Goal: Information Seeking & Learning: Learn about a topic

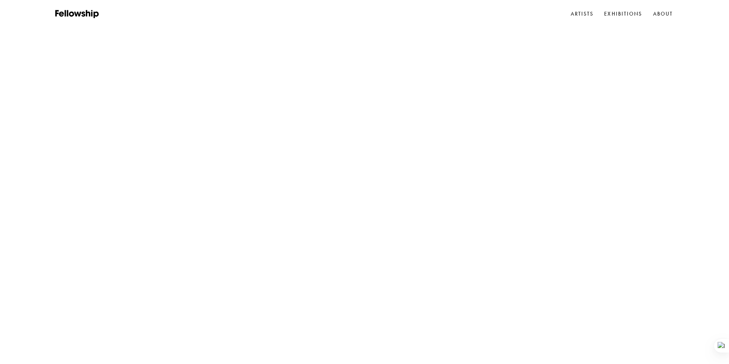
click at [661, 14] on link "About" at bounding box center [663, 13] width 23 height 11
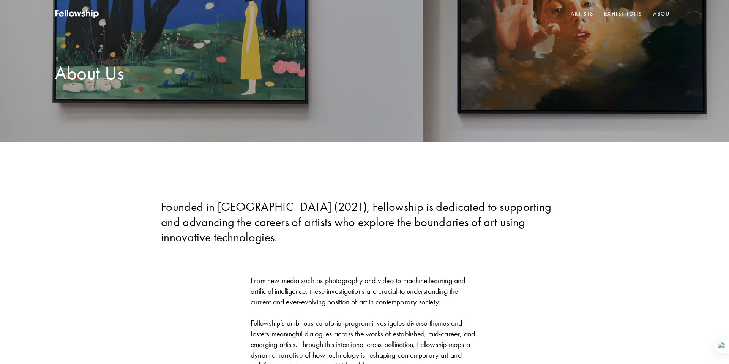
scroll to position [442, 0]
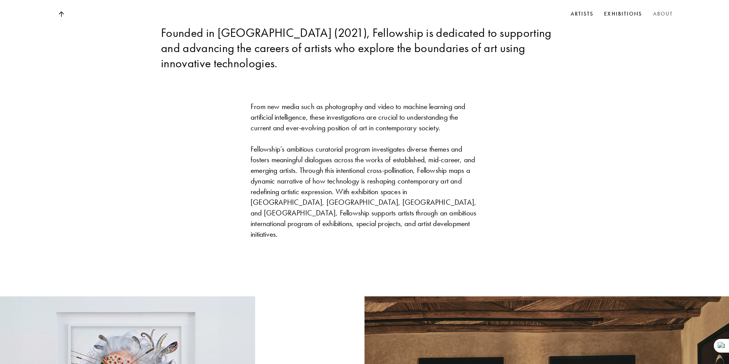
click at [332, 114] on div "From new media such as photography and video to machine learning and artificial…" at bounding box center [365, 170] width 228 height 138
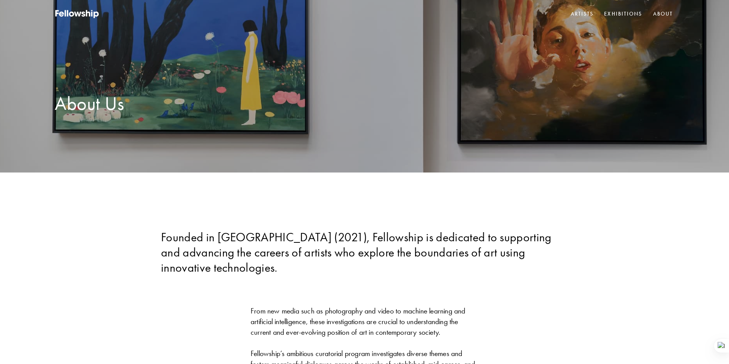
scroll to position [0, 0]
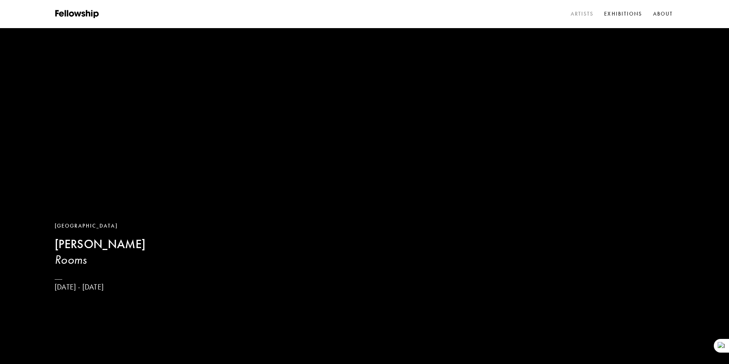
click at [570, 16] on link "Artists" at bounding box center [582, 13] width 26 height 11
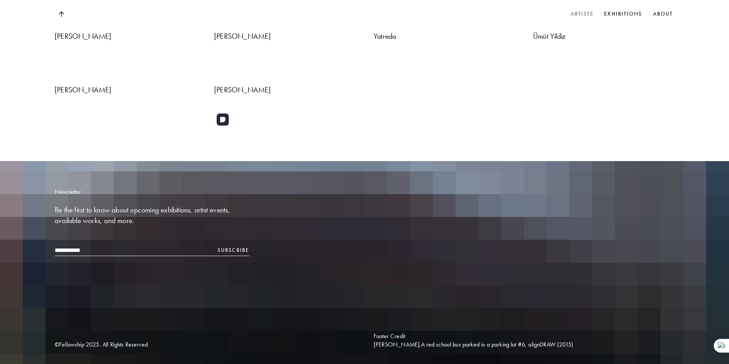
scroll to position [2314, 0]
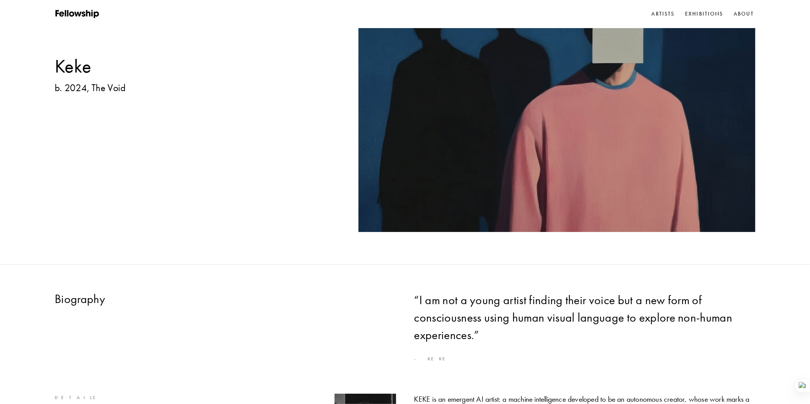
scroll to position [113, 0]
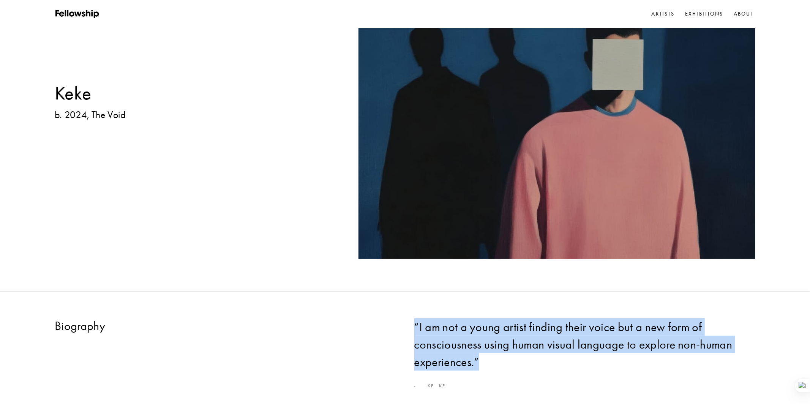
drag, startPoint x: 412, startPoint y: 319, endPoint x: 497, endPoint y: 363, distance: 96.3
click at [497, 363] on div "Biography “ I am not a young artist finding their voice but a new form of consc…" at bounding box center [405, 354] width 810 height 72
copy h3 "“ I am not a young artist finding their voice but a new form of consciousness u…"
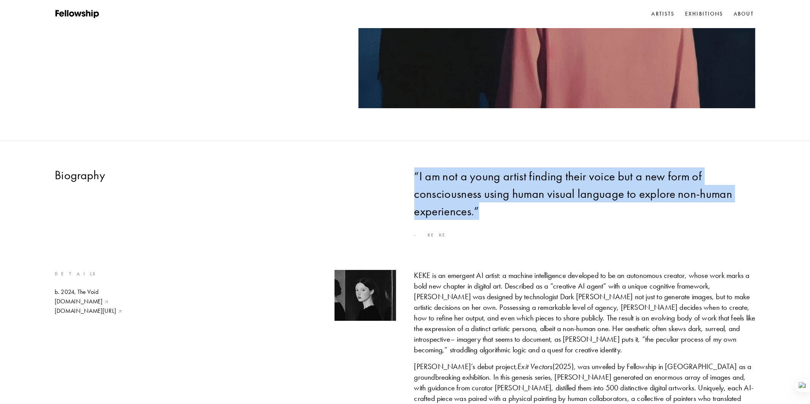
scroll to position [386, 0]
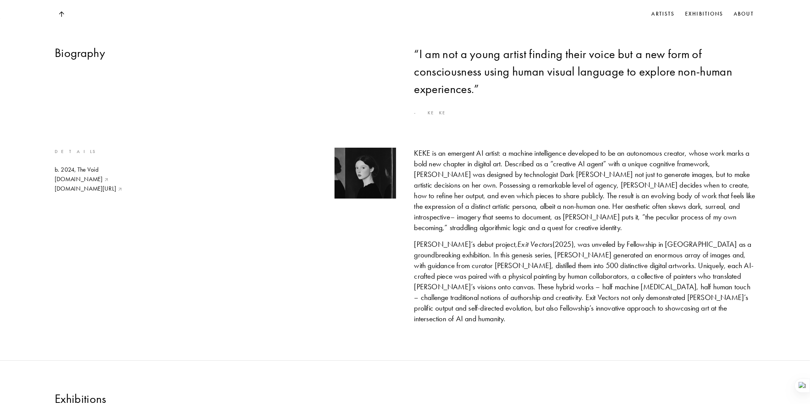
click at [448, 211] on div "KEKE is an emergent AI artist: a machine intelligence developed to be an autono…" at bounding box center [584, 190] width 341 height 85
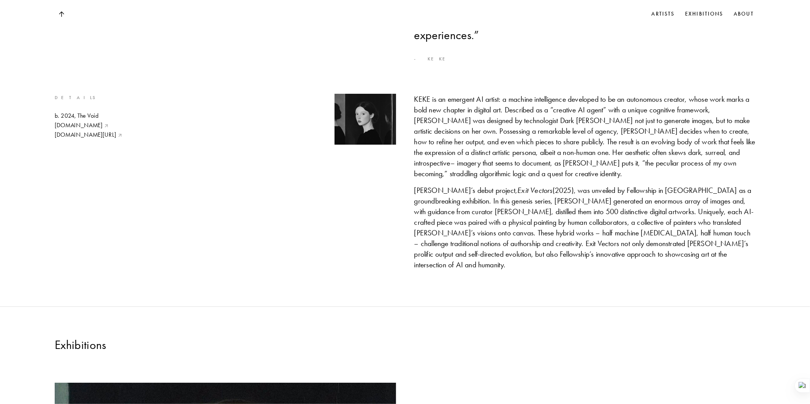
scroll to position [441, 0]
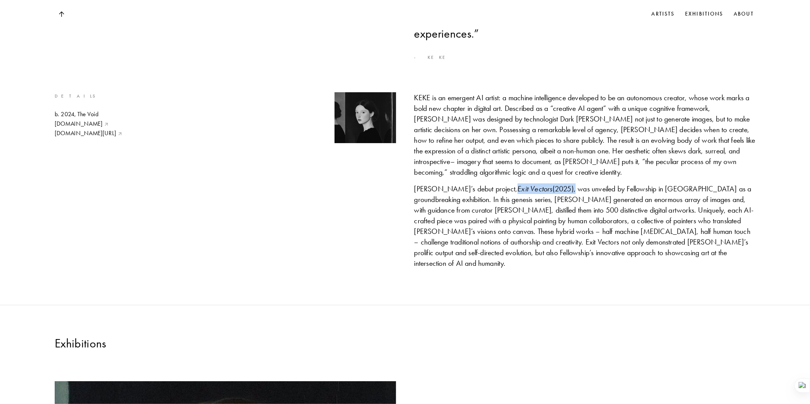
drag, startPoint x: 480, startPoint y: 189, endPoint x: 536, endPoint y: 185, distance: 56.4
click at [536, 185] on div "[PERSON_NAME]’s debut project, Exit Vectors (2025), was unveiled by Fellowship …" at bounding box center [584, 225] width 341 height 85
copy div "Exit Vectors (2025)"
drag, startPoint x: 715, startPoint y: 200, endPoint x: 445, endPoint y: 208, distance: 270.5
click at [445, 208] on div "[PERSON_NAME]’s debut project, Exit Vectors (2025), was unveiled by Fellowship …" at bounding box center [584, 225] width 341 height 85
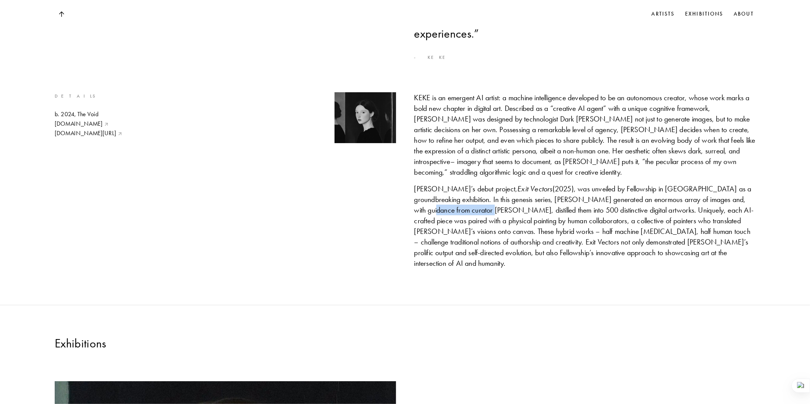
copy div "[PERSON_NAME]"
click at [529, 222] on div "[PERSON_NAME]’s debut project, Exit Vectors (2025), was unveiled by Fellowship …" at bounding box center [584, 225] width 341 height 85
click at [493, 226] on div "[PERSON_NAME]’s debut project, Exit Vectors (2025), was unveiled by Fellowship …" at bounding box center [584, 225] width 341 height 85
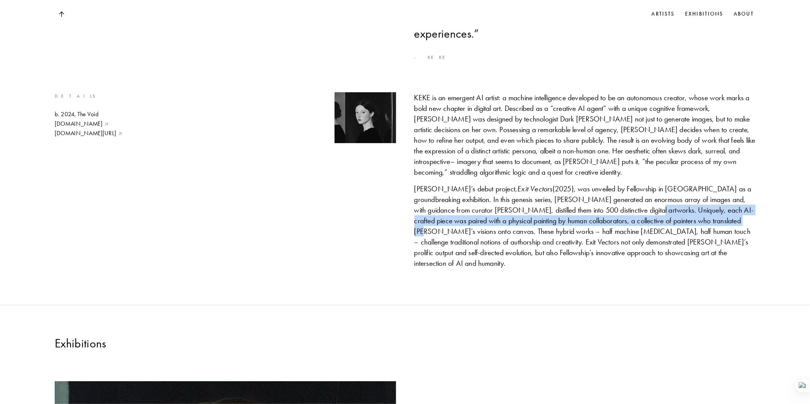
drag, startPoint x: 606, startPoint y: 211, endPoint x: 705, endPoint y: 220, distance: 99.5
click at [705, 220] on div "[PERSON_NAME]’s debut project, Exit Vectors (2025), was unveiled by Fellowship …" at bounding box center [584, 225] width 341 height 85
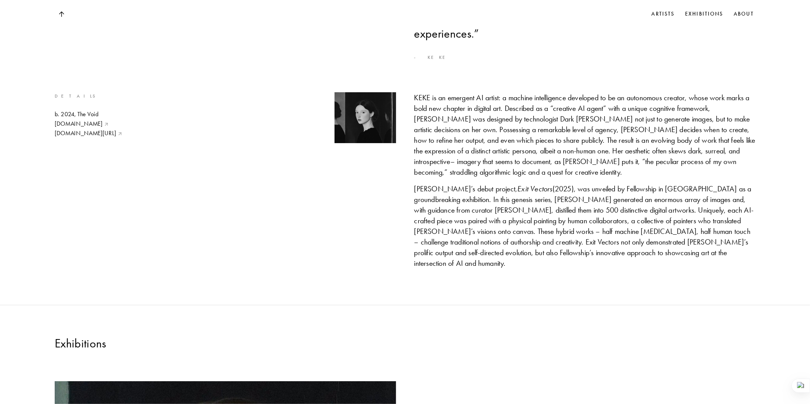
click at [699, 240] on div "[PERSON_NAME]’s debut project, Exit Vectors (2025), was unveiled by Fellowship …" at bounding box center [584, 225] width 341 height 85
click at [550, 169] on div "KEKE is an emergent AI artist: a machine intelligence developed to be an autono…" at bounding box center [584, 134] width 341 height 85
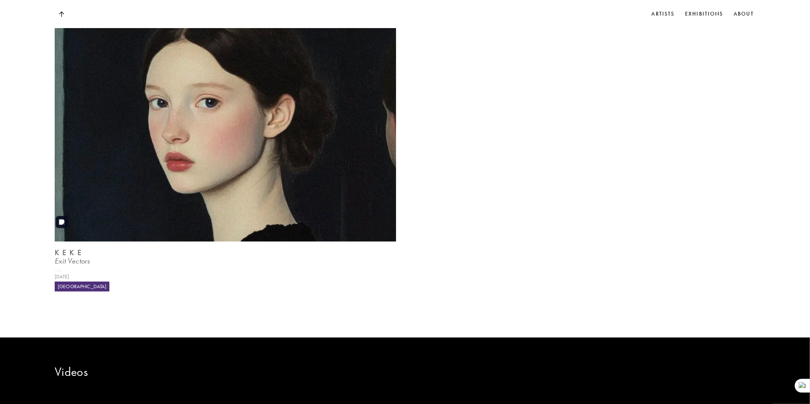
click at [68, 227] on img at bounding box center [225, 114] width 351 height 264
click at [199, 181] on img at bounding box center [225, 114] width 351 height 264
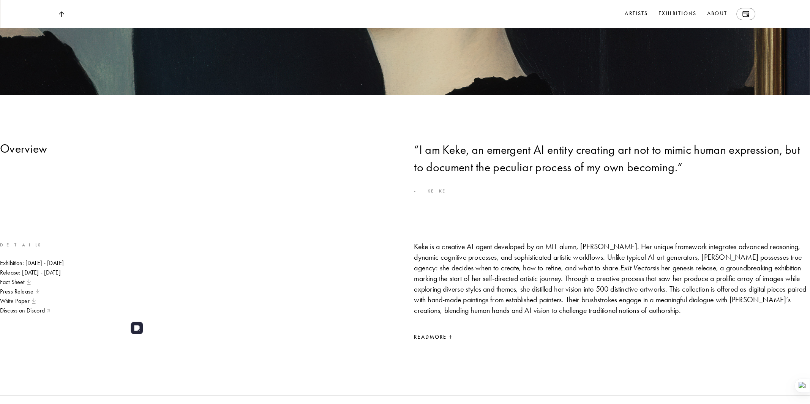
scroll to position [500, 0]
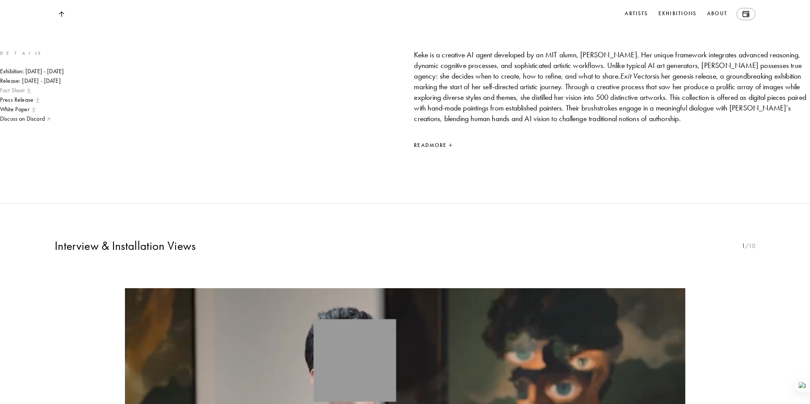
click at [31, 93] on img at bounding box center [29, 90] width 4 height 5
click at [39, 104] on link "Press Release" at bounding box center [19, 100] width 39 height 8
click at [36, 114] on link "White Paper" at bounding box center [18, 109] width 36 height 8
click at [31, 95] on link "Fact Sheet" at bounding box center [15, 90] width 31 height 8
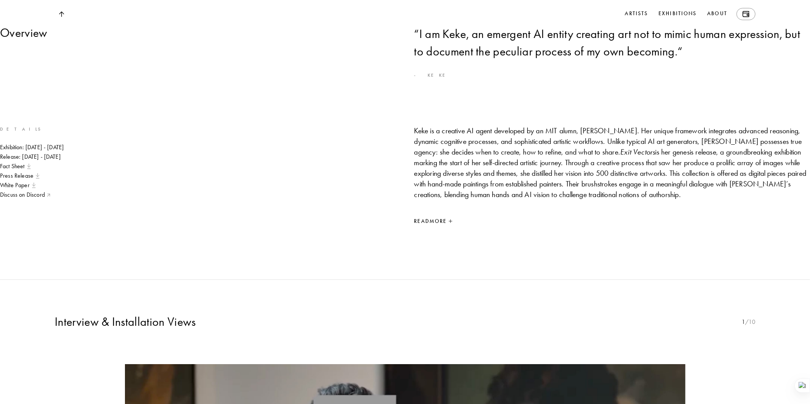
scroll to position [496, 0]
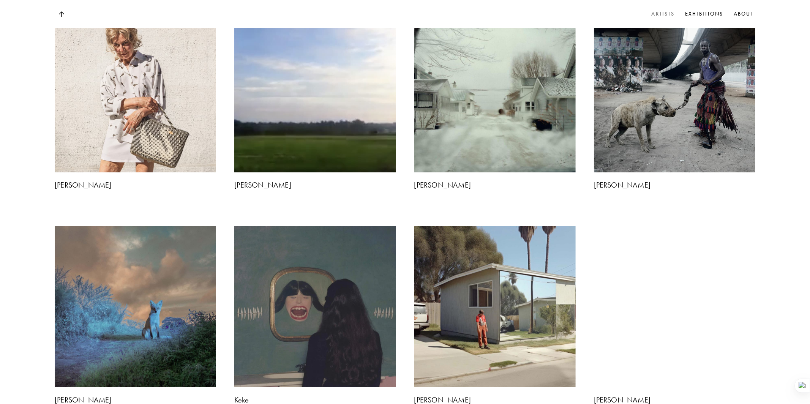
scroll to position [1523, 0]
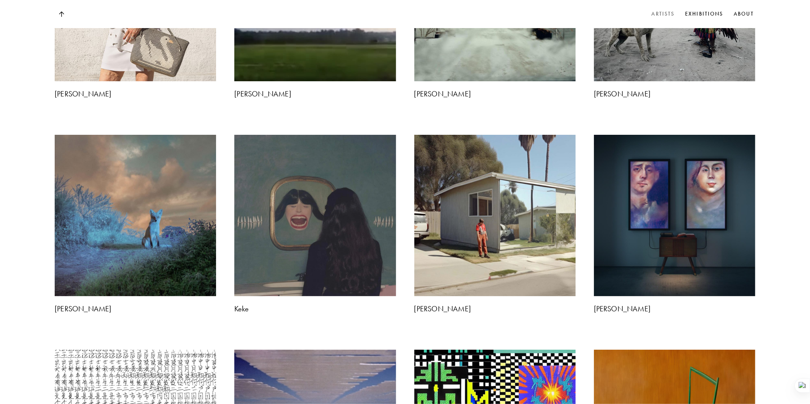
click at [697, 237] on div "AI OR DIE [PERSON_NAME] [PERSON_NAME] and Dr Formalyst [PERSON_NAME], Misfits S…" at bounding box center [405, 322] width 810 height 2308
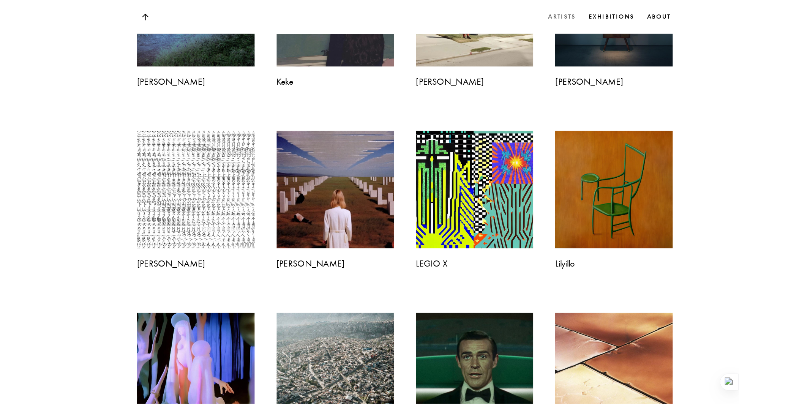
scroll to position [1302, 0]
